Goal: Learn about a topic

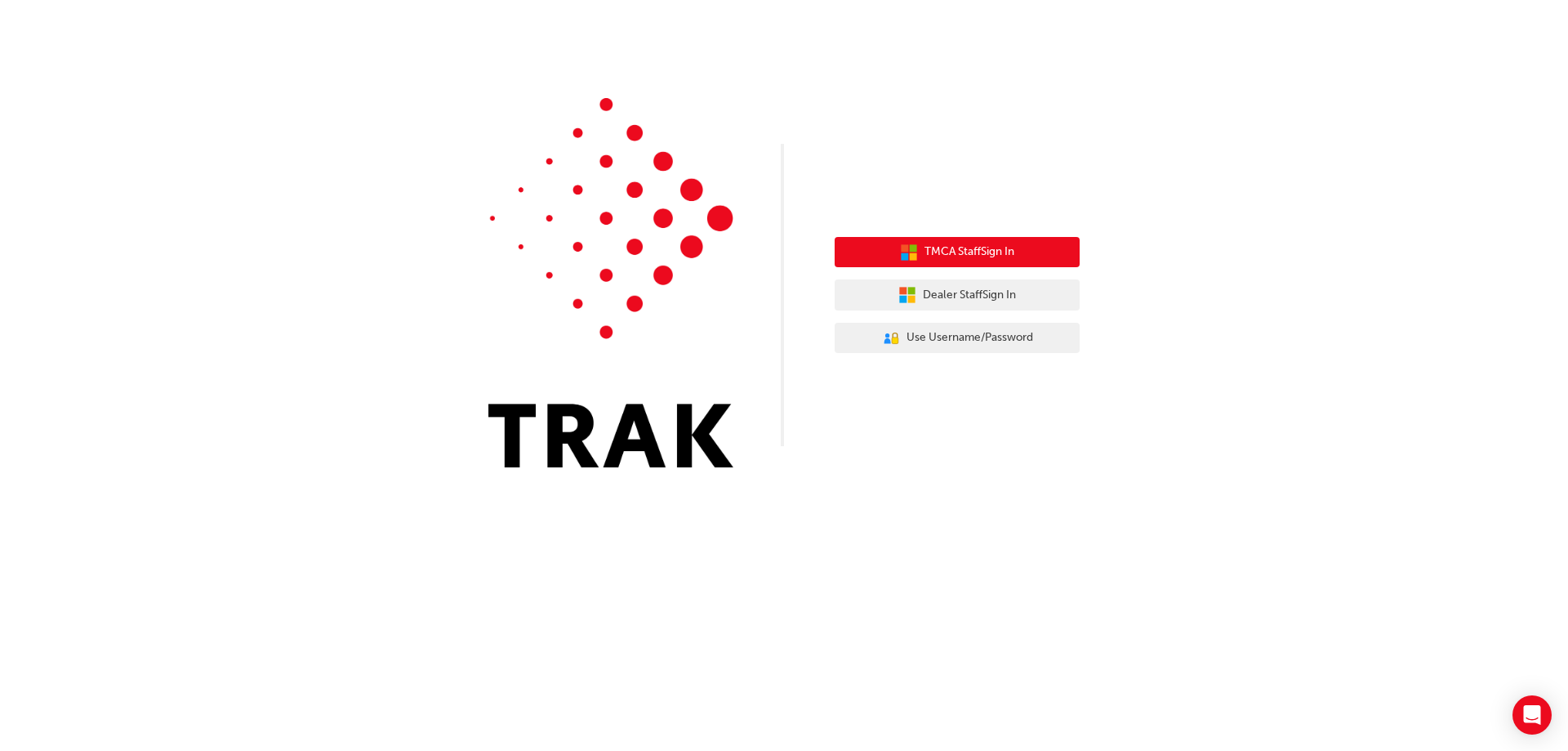
click at [901, 258] on icon "button" at bounding box center [905, 256] width 7 height 7
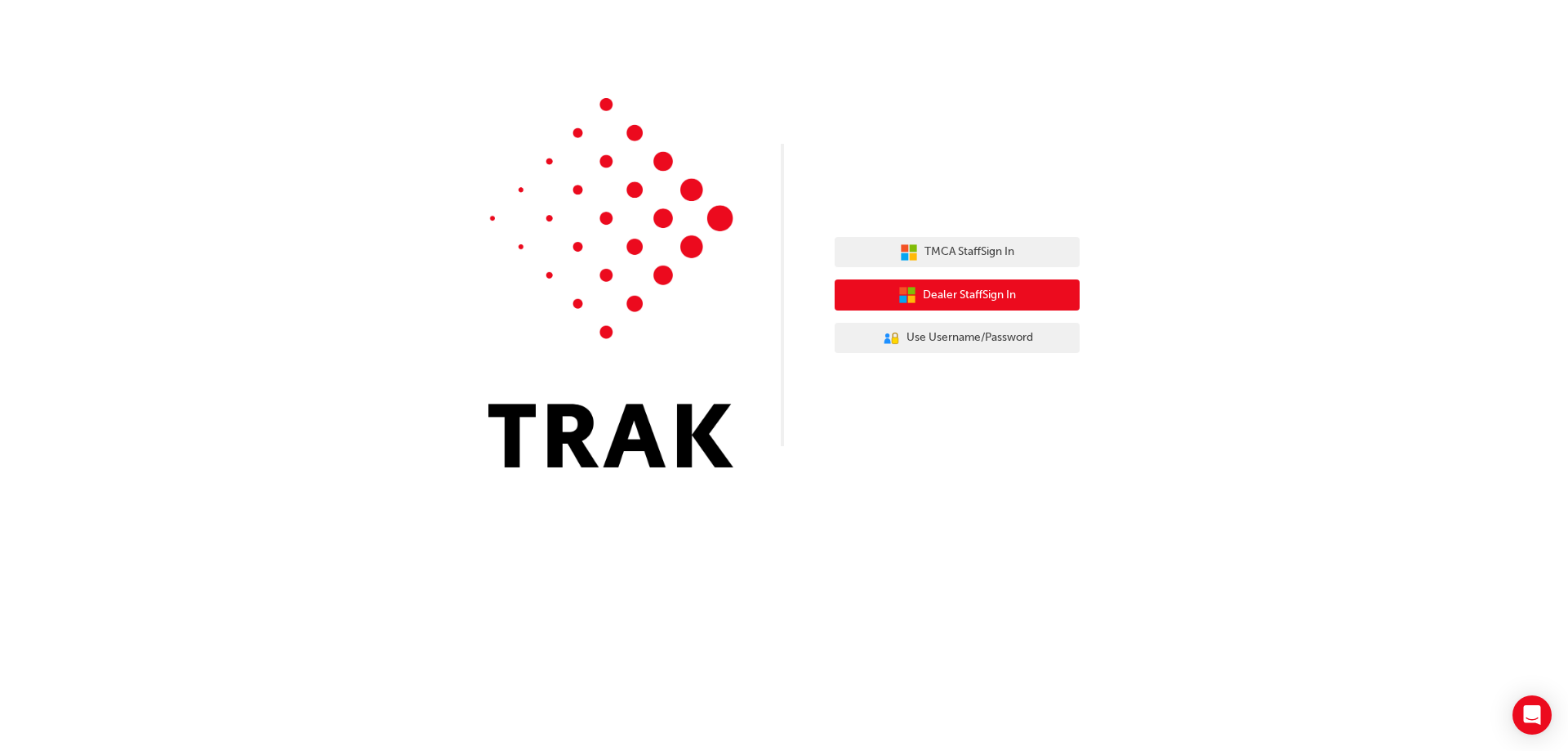
click at [902, 295] on icon "button" at bounding box center [907, 294] width 18 height 18
drag, startPoint x: 1005, startPoint y: 270, endPoint x: 1004, endPoint y: 285, distance: 15.0
click at [1004, 284] on div "TMCA Staff Sign In Dealer Staff Sign In User Authentication Icon - Blue Person,…" at bounding box center [957, 294] width 245 height 141
click at [1001, 290] on span "Dealer Staff Sign In" at bounding box center [969, 295] width 93 height 19
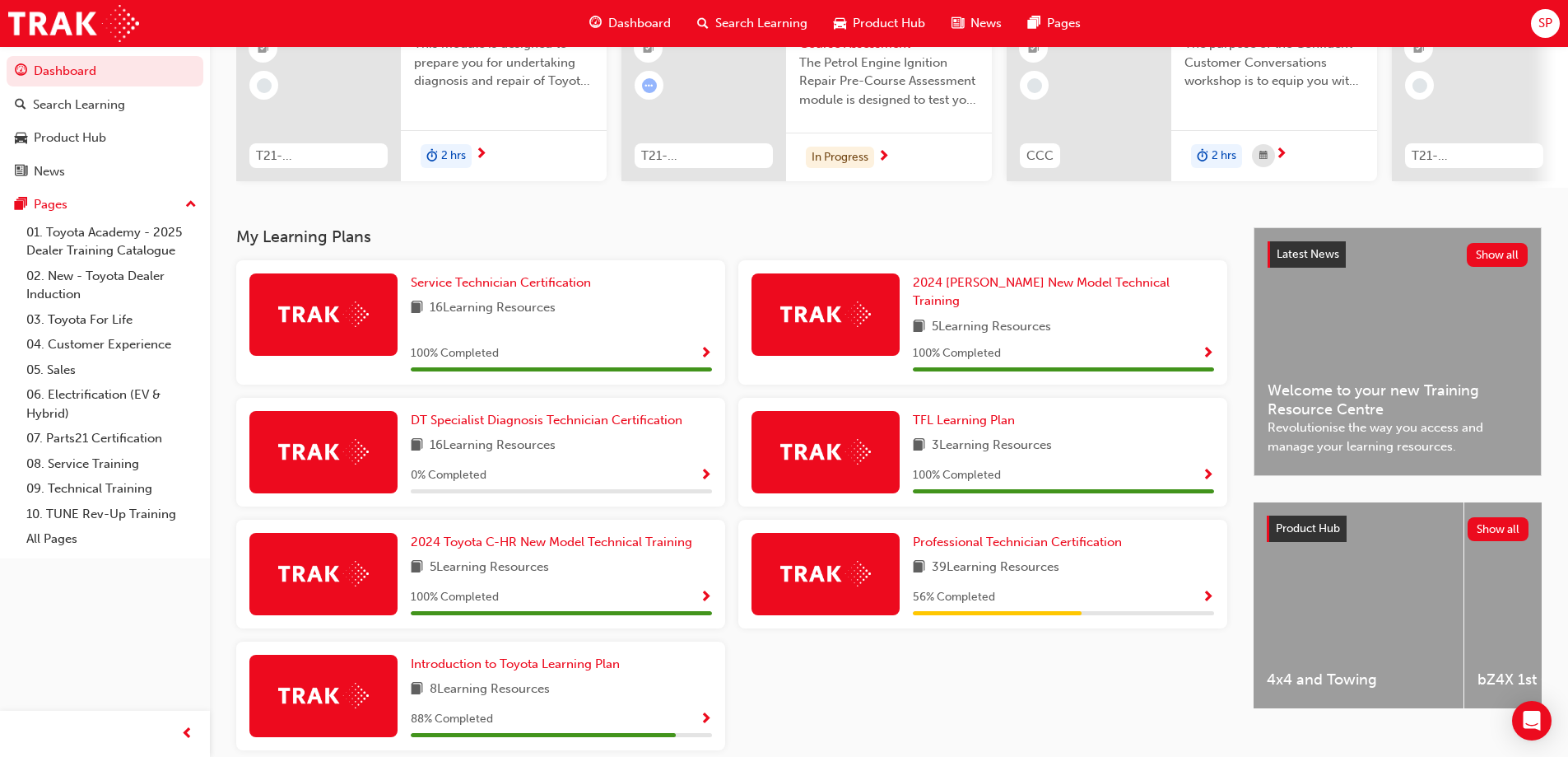
scroll to position [219, 0]
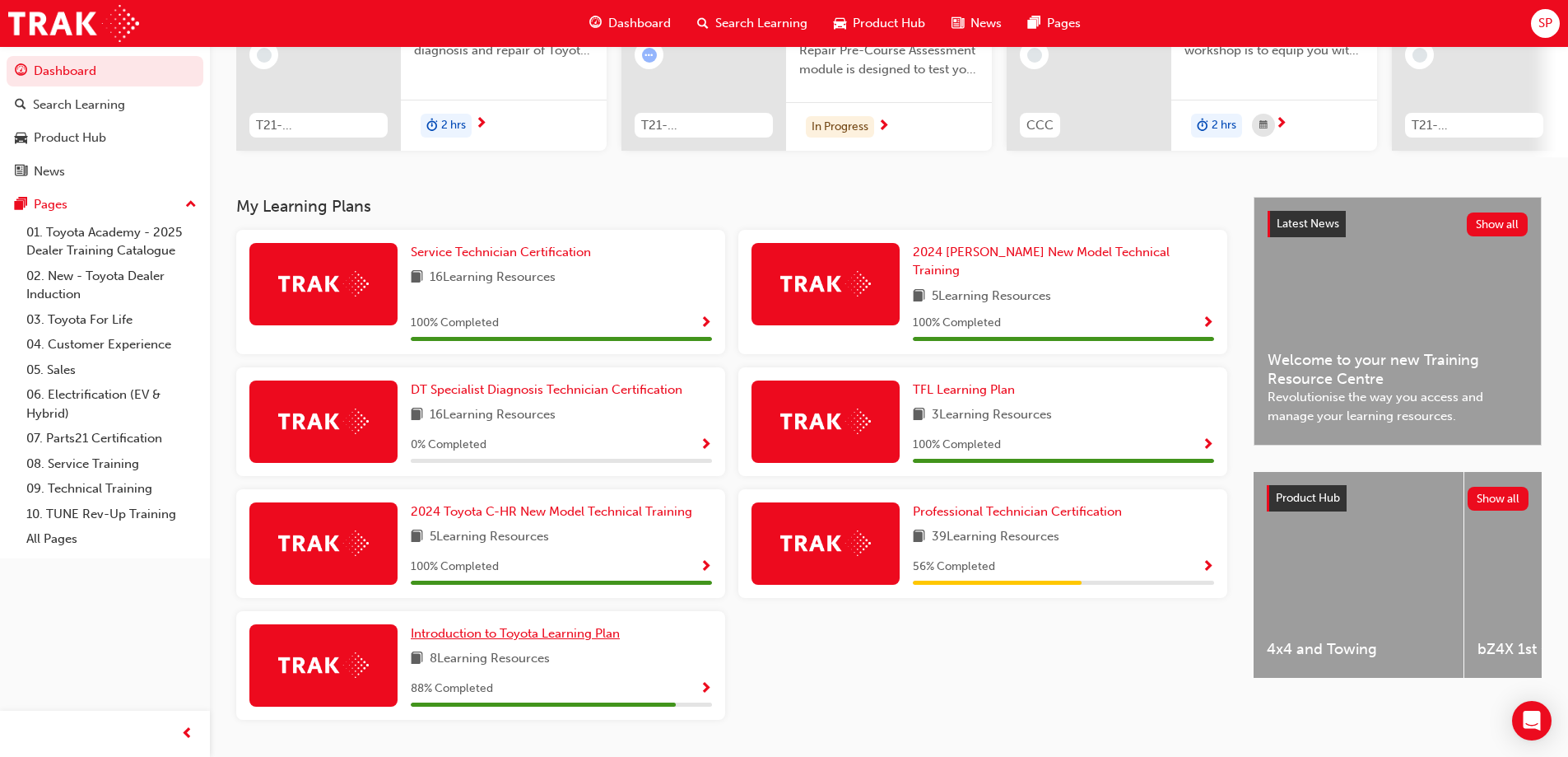
click at [603, 629] on span "Introduction to Toyota Learning Plan" at bounding box center [515, 634] width 209 height 15
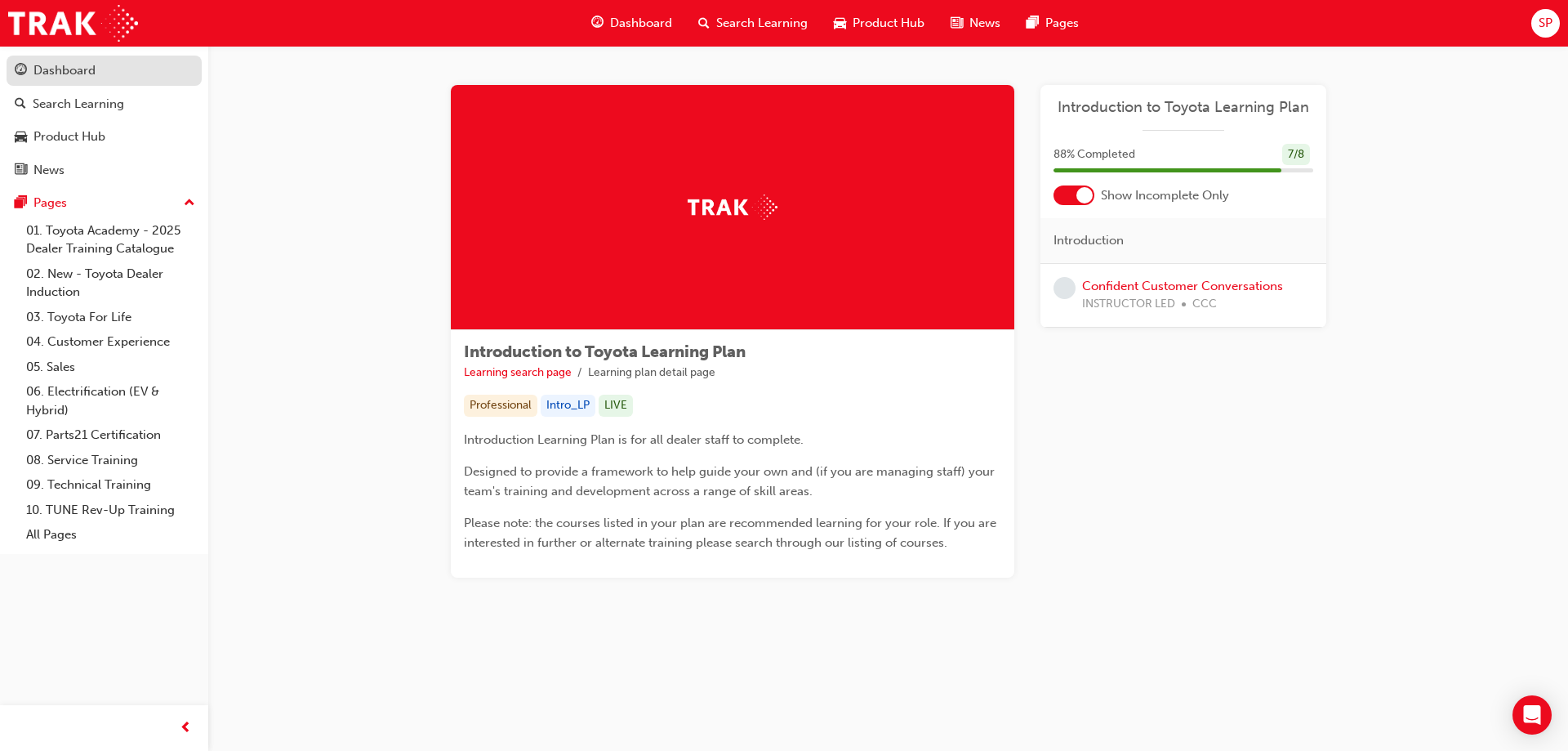
click at [166, 62] on div "Dashboard" at bounding box center [105, 71] width 179 height 21
